Goal: Task Accomplishment & Management: Use online tool/utility

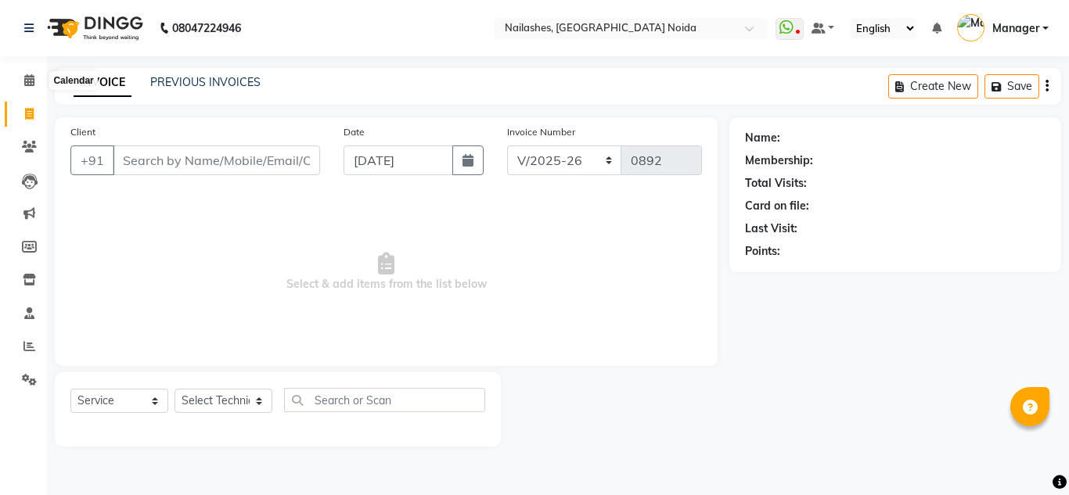
select select "6068"
select select "service"
click at [25, 349] on icon at bounding box center [29, 346] width 12 height 12
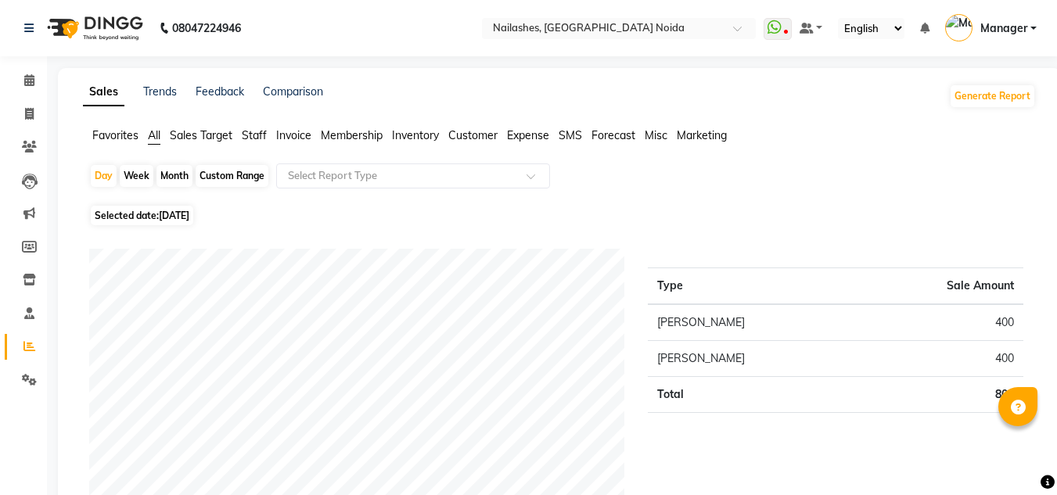
click at [255, 135] on span "Staff" at bounding box center [254, 135] width 25 height 14
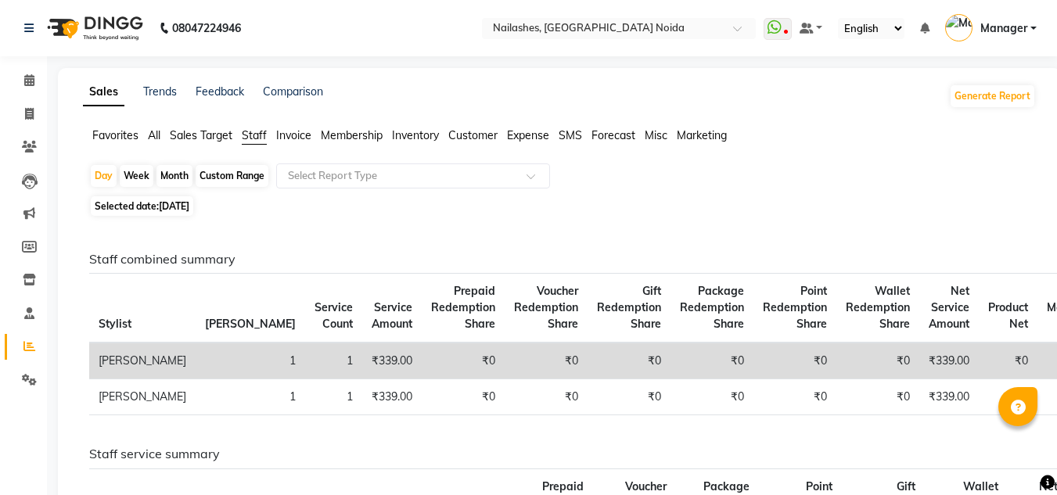
click at [233, 178] on div "Custom Range" at bounding box center [232, 176] width 73 height 22
select select "9"
select select "2025"
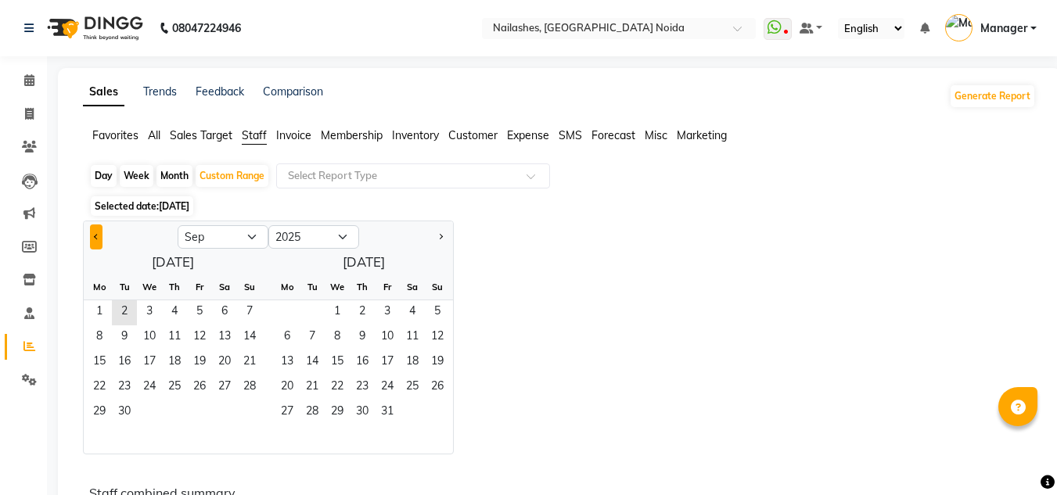
click at [93, 229] on button "Previous month" at bounding box center [96, 237] width 13 height 25
select select "8"
click at [200, 310] on span "1" at bounding box center [199, 312] width 25 height 25
click at [258, 407] on span "31" at bounding box center [249, 413] width 25 height 25
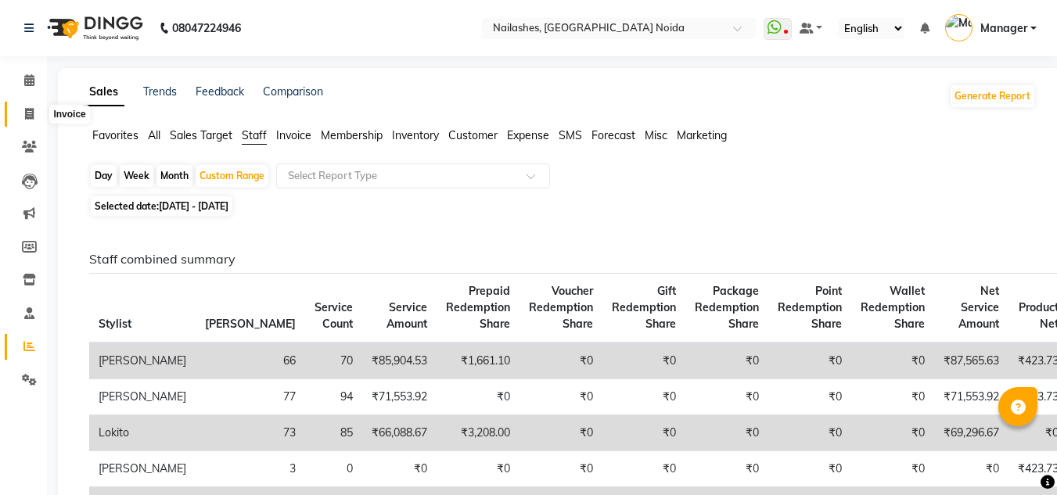
click at [22, 111] on span at bounding box center [29, 115] width 27 height 18
select select "service"
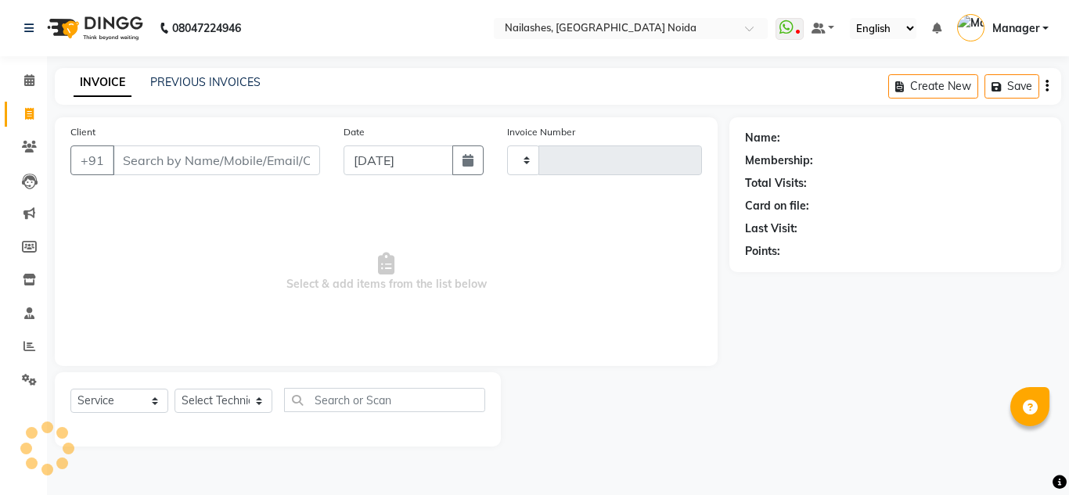
type input "0892"
select select "6068"
click at [177, 85] on link "PREVIOUS INVOICES" at bounding box center [205, 82] width 110 height 14
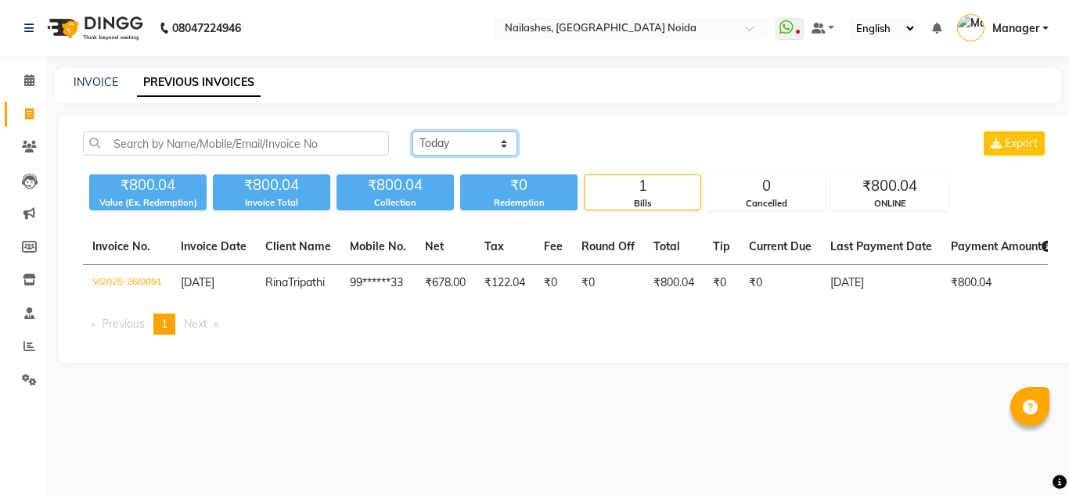
click at [436, 148] on select "[DATE] [DATE] Custom Range" at bounding box center [464, 143] width 105 height 24
select select "range"
click at [412, 131] on select "[DATE] [DATE] Custom Range" at bounding box center [464, 143] width 105 height 24
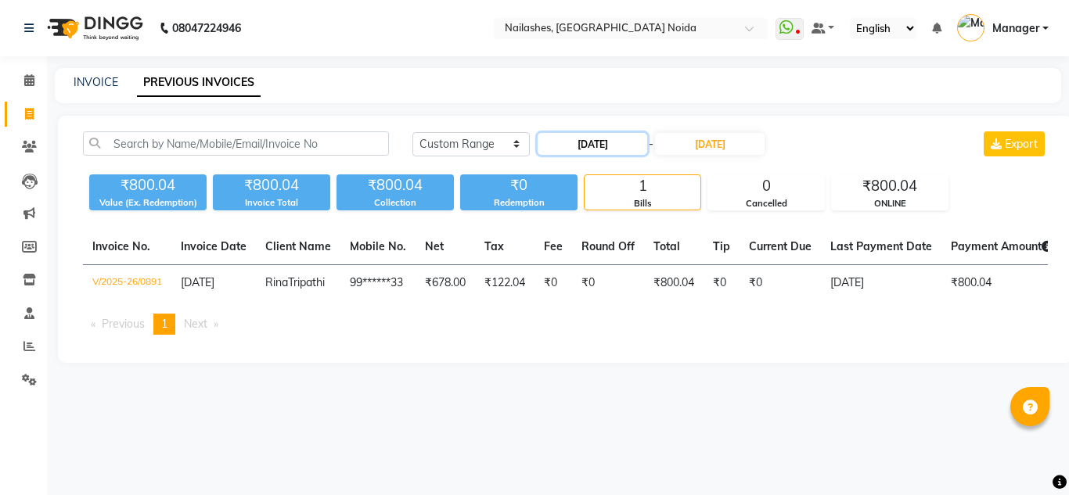
click at [591, 147] on input "[DATE]" at bounding box center [593, 144] width 110 height 22
select select "9"
select select "2025"
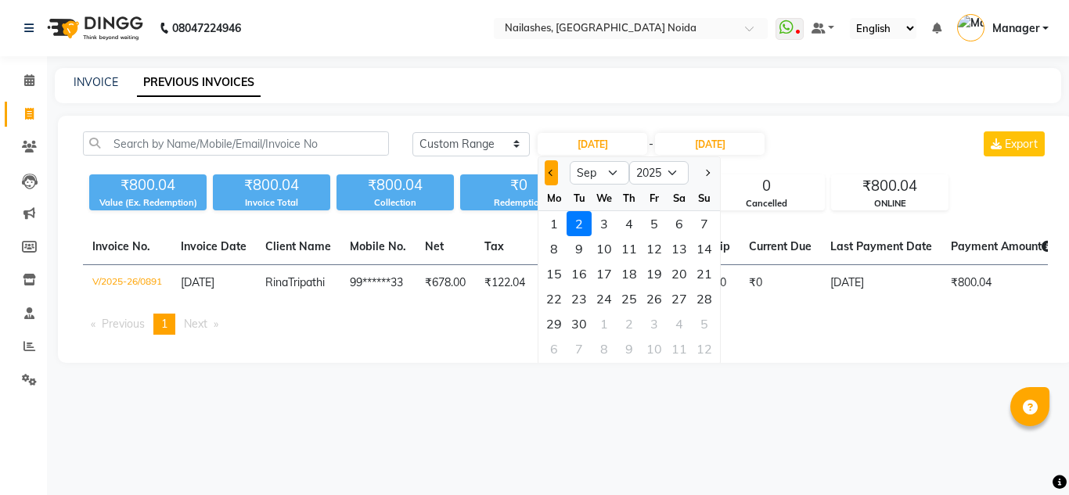
click at [555, 171] on div at bounding box center [553, 172] width 31 height 25
click at [555, 171] on button "Previous month" at bounding box center [551, 172] width 13 height 25
select select "8"
click at [655, 218] on div "1" at bounding box center [654, 223] width 25 height 25
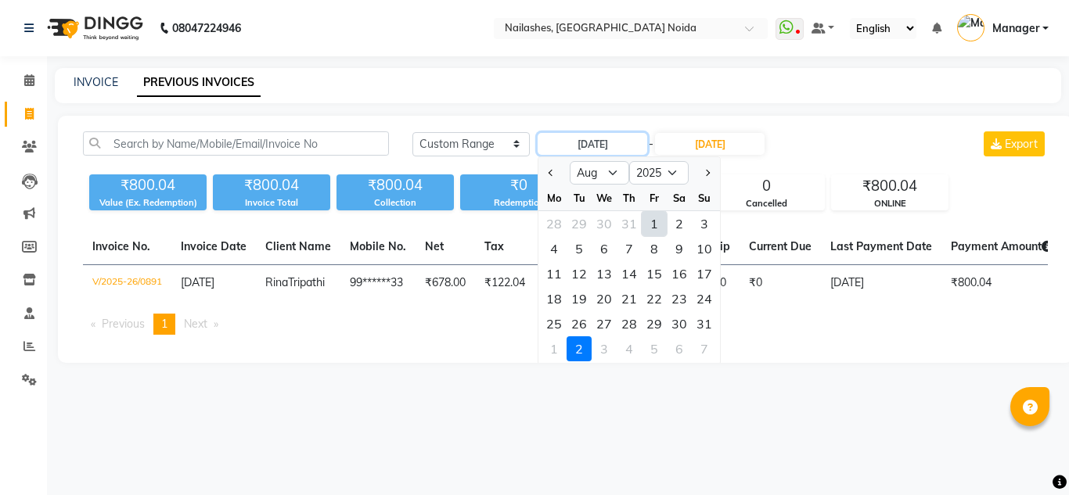
type input "[DATE]"
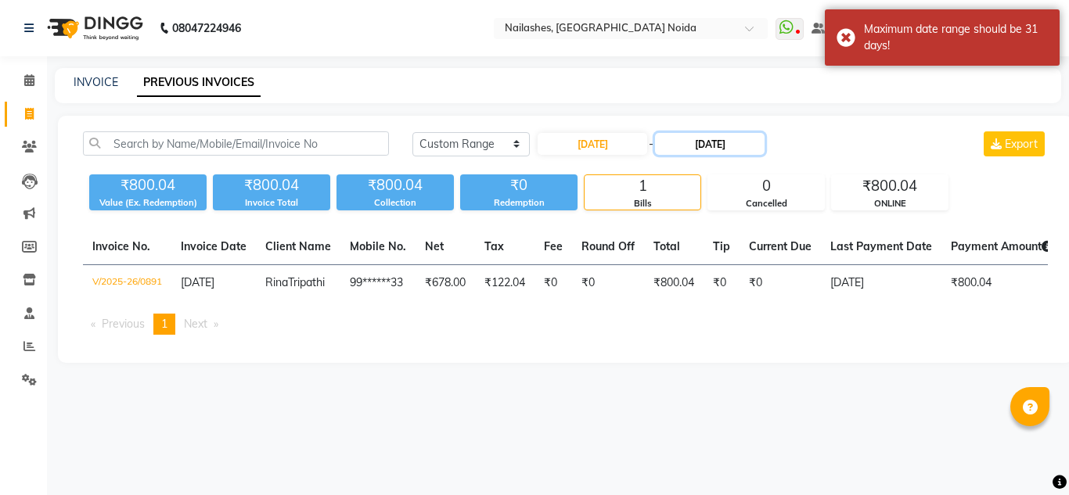
click at [719, 133] on input "[DATE]" at bounding box center [710, 144] width 110 height 22
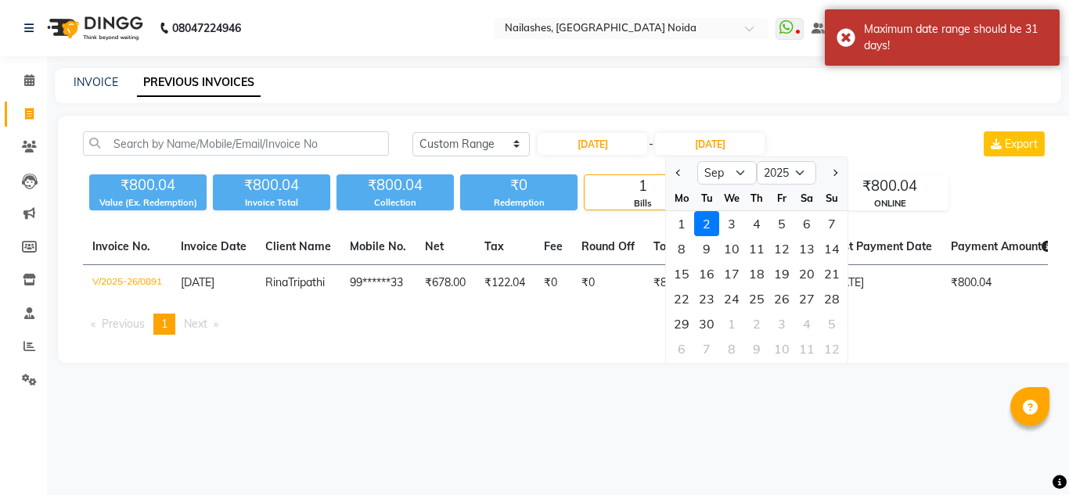
click at [671, 174] on div at bounding box center [681, 172] width 31 height 25
click at [681, 174] on span "Previous month" at bounding box center [679, 173] width 6 height 6
select select "8"
click at [822, 326] on div "31" at bounding box center [831, 323] width 25 height 25
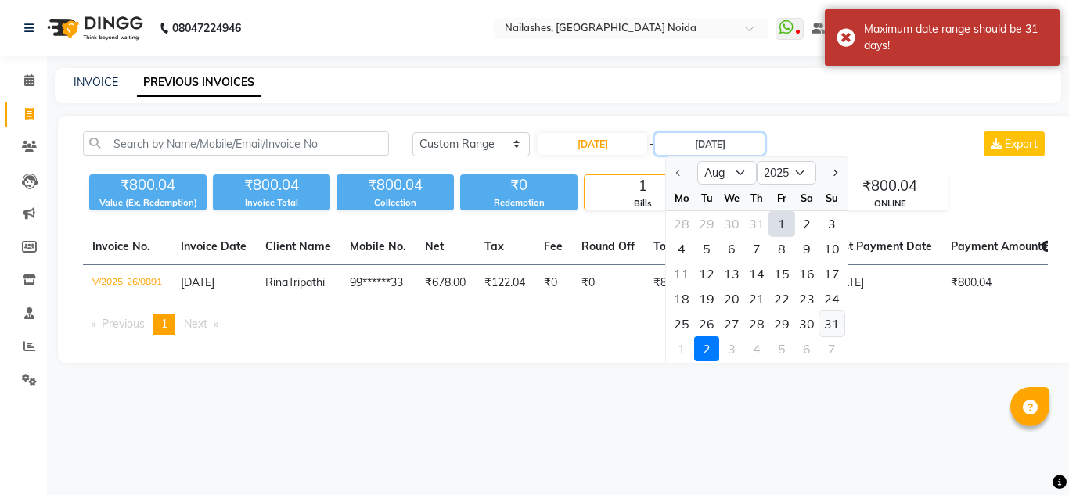
type input "[DATE]"
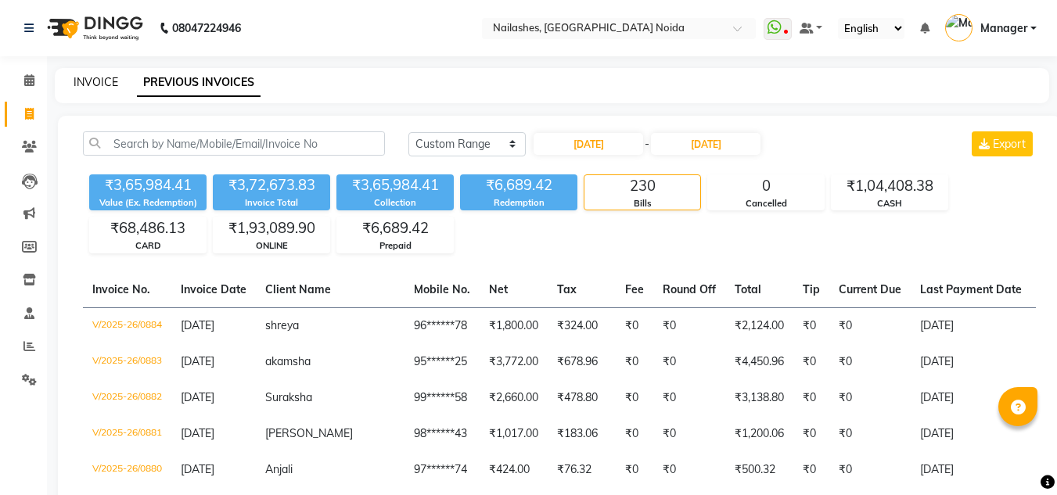
click at [106, 81] on link "INVOICE" at bounding box center [96, 82] width 45 height 14
select select "service"
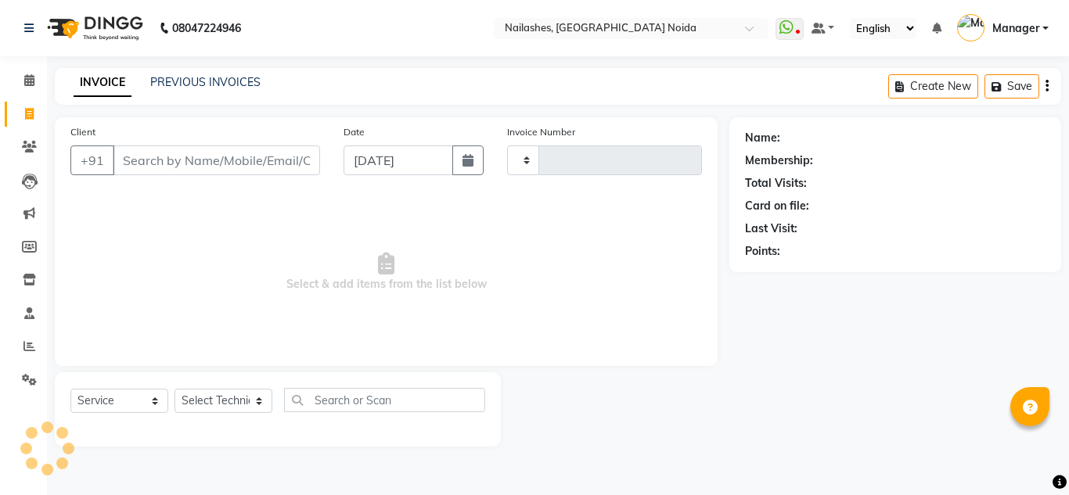
type input "0892"
select select "6068"
click at [203, 81] on link "PREVIOUS INVOICES" at bounding box center [205, 82] width 110 height 14
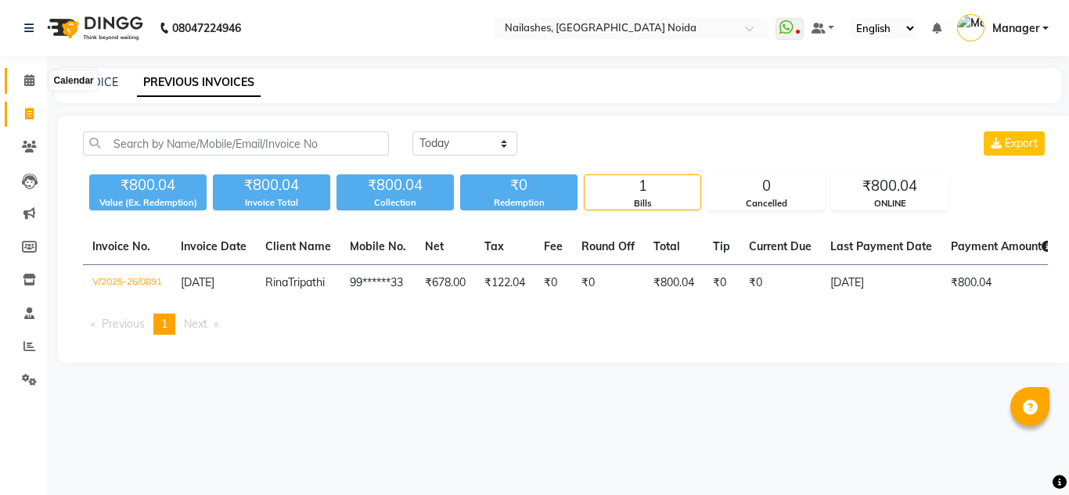
click at [28, 77] on icon at bounding box center [29, 80] width 10 height 12
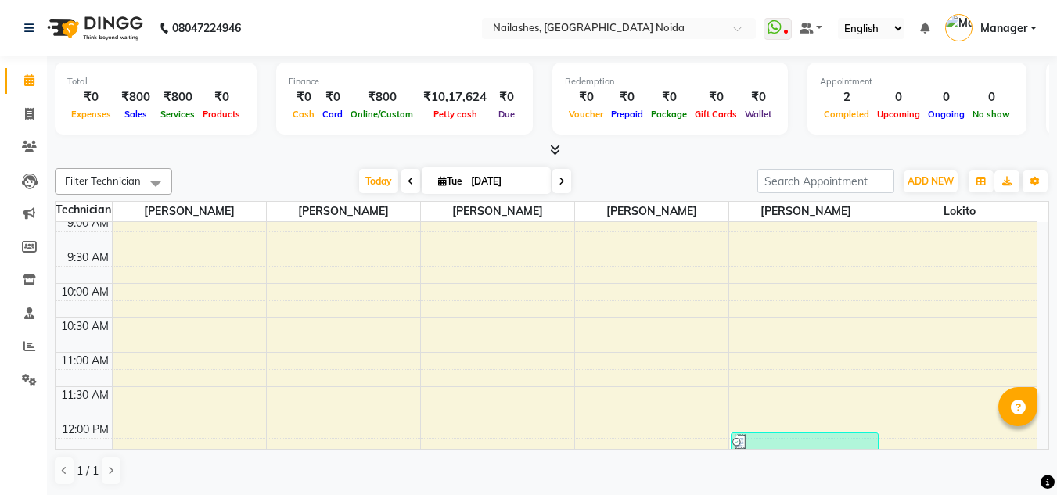
scroll to position [75, 0]
